Goal: Use online tool/utility: Utilize a website feature to perform a specific function

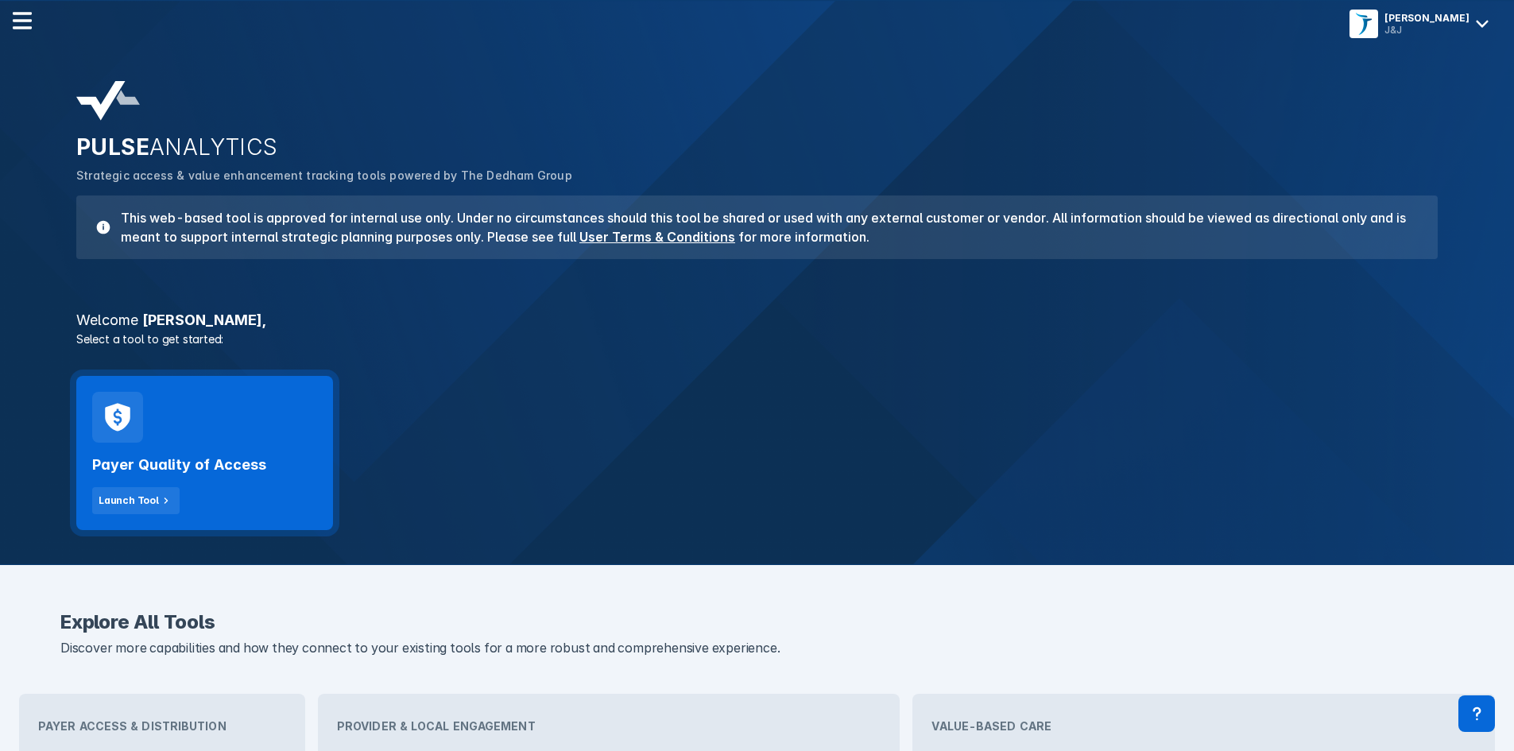
click at [271, 407] on div "Payer Quality of Access Launch Tool" at bounding box center [204, 453] width 257 height 154
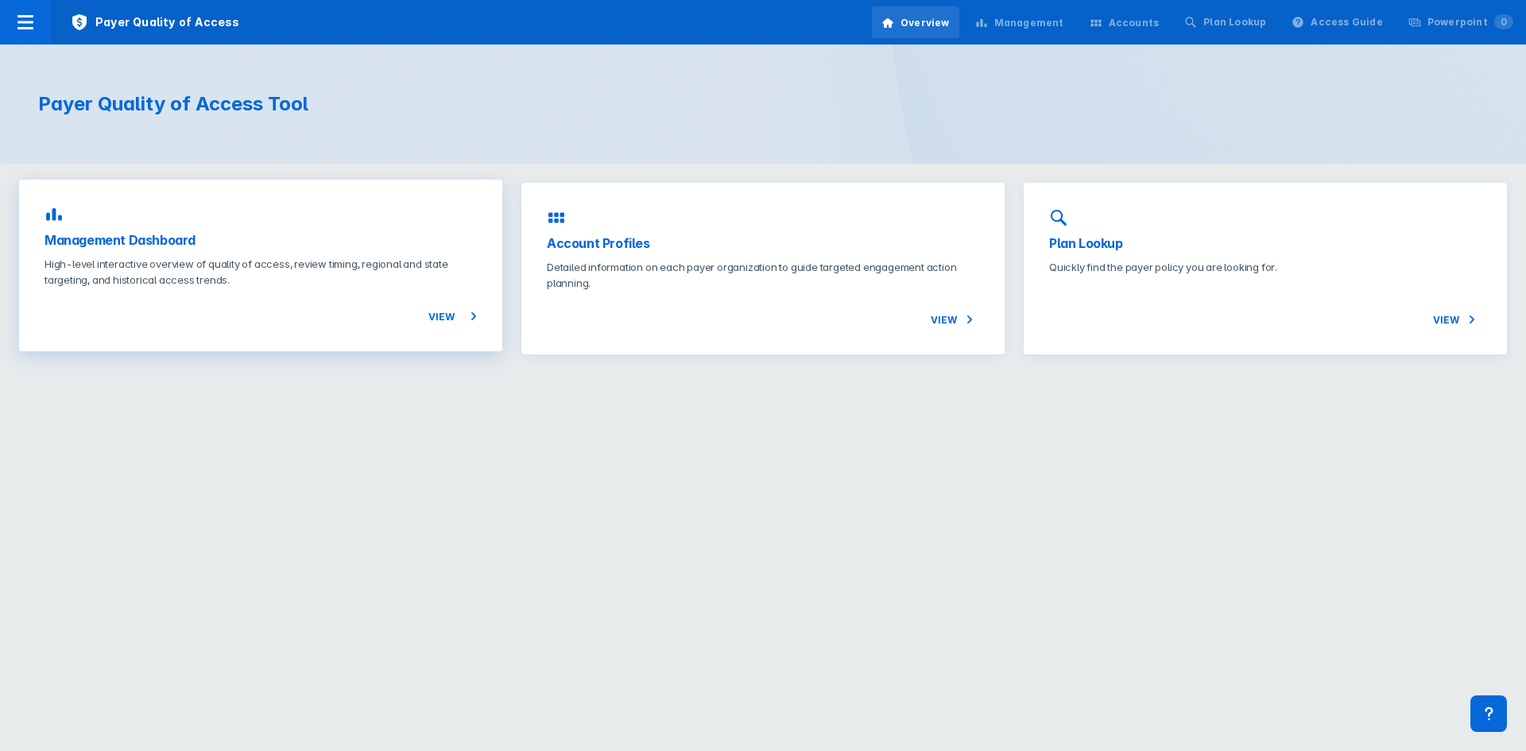
click at [175, 248] on h3 "Management Dashboard" at bounding box center [261, 239] width 432 height 19
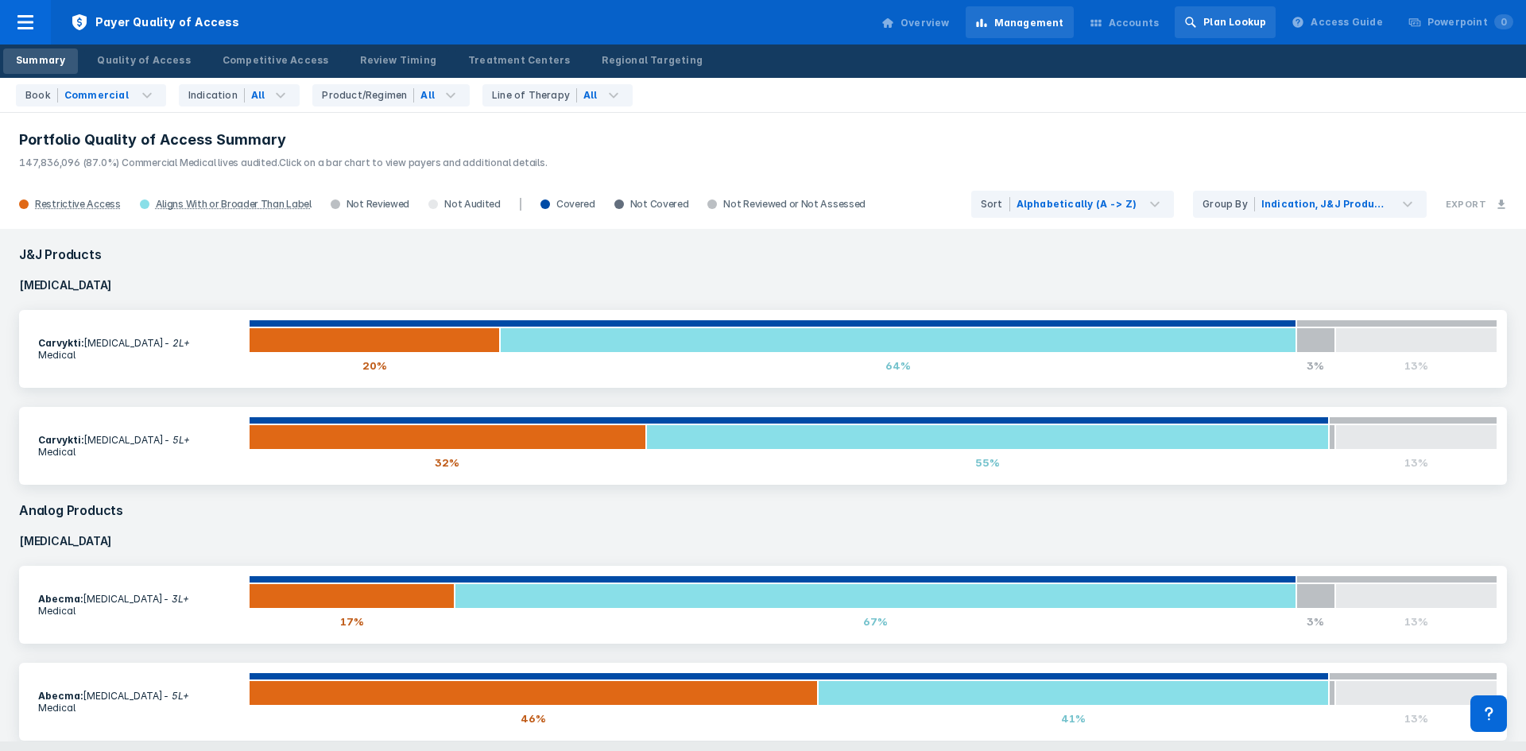
click at [1244, 19] on div "Plan Lookup" at bounding box center [1234, 22] width 63 height 14
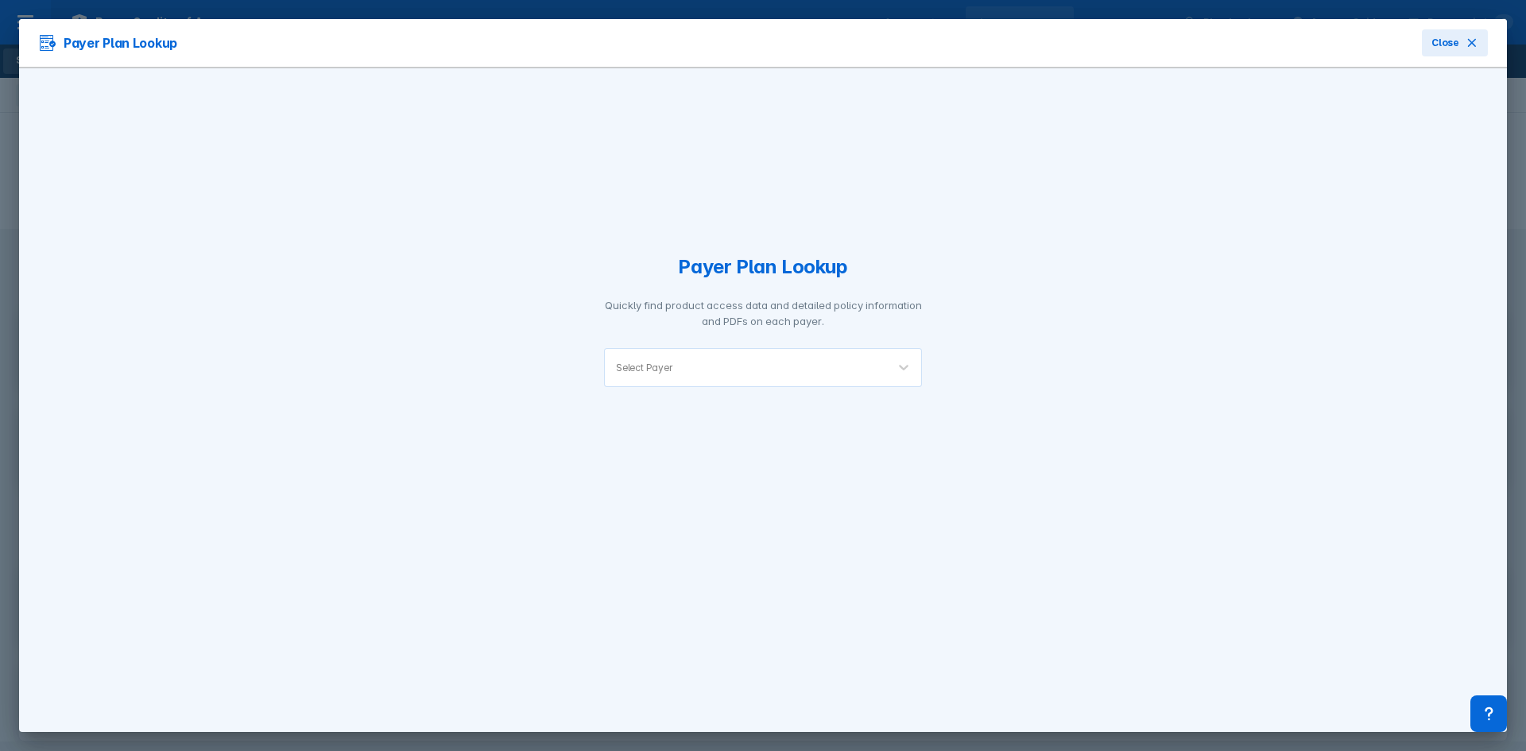
click at [699, 372] on div at bounding box center [775, 367] width 199 height 15
type input "mer"
